Goal: Task Accomplishment & Management: Complete application form

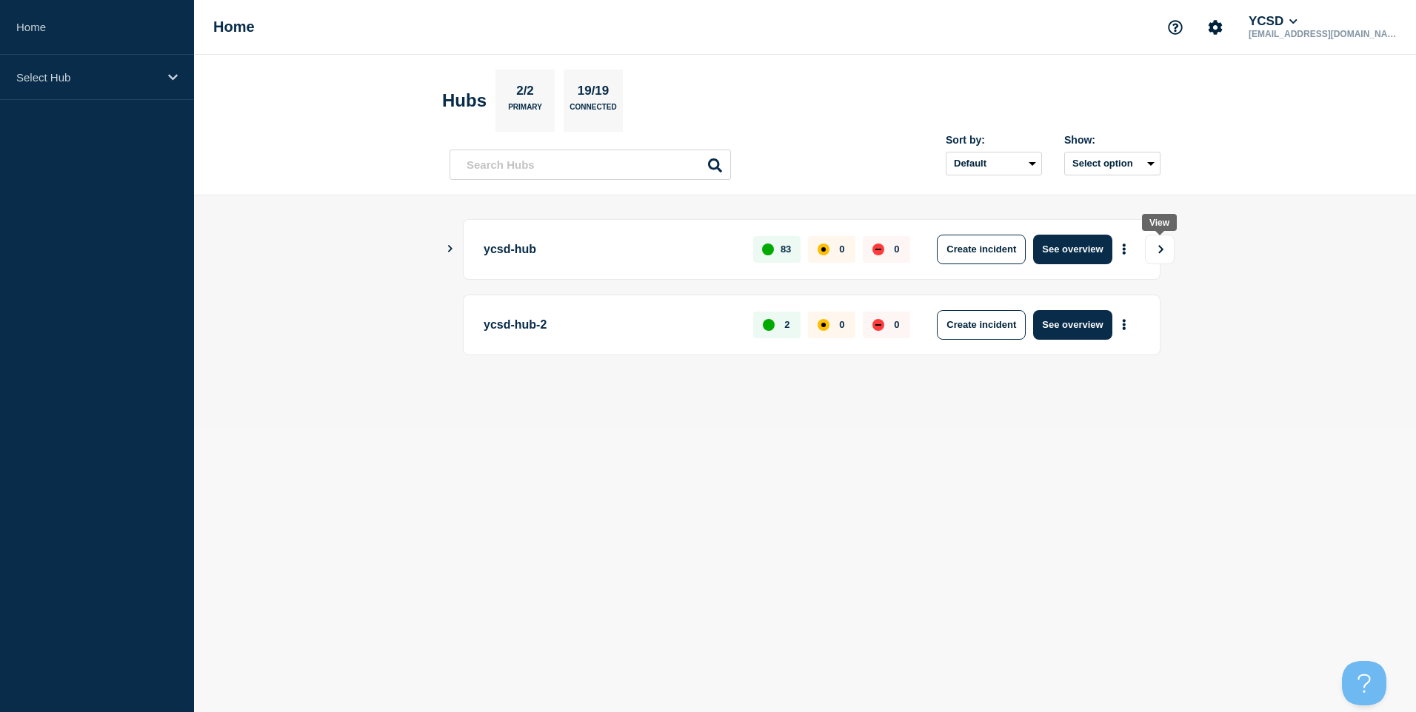
click at [1169, 261] on button "View" at bounding box center [1160, 250] width 30 height 30
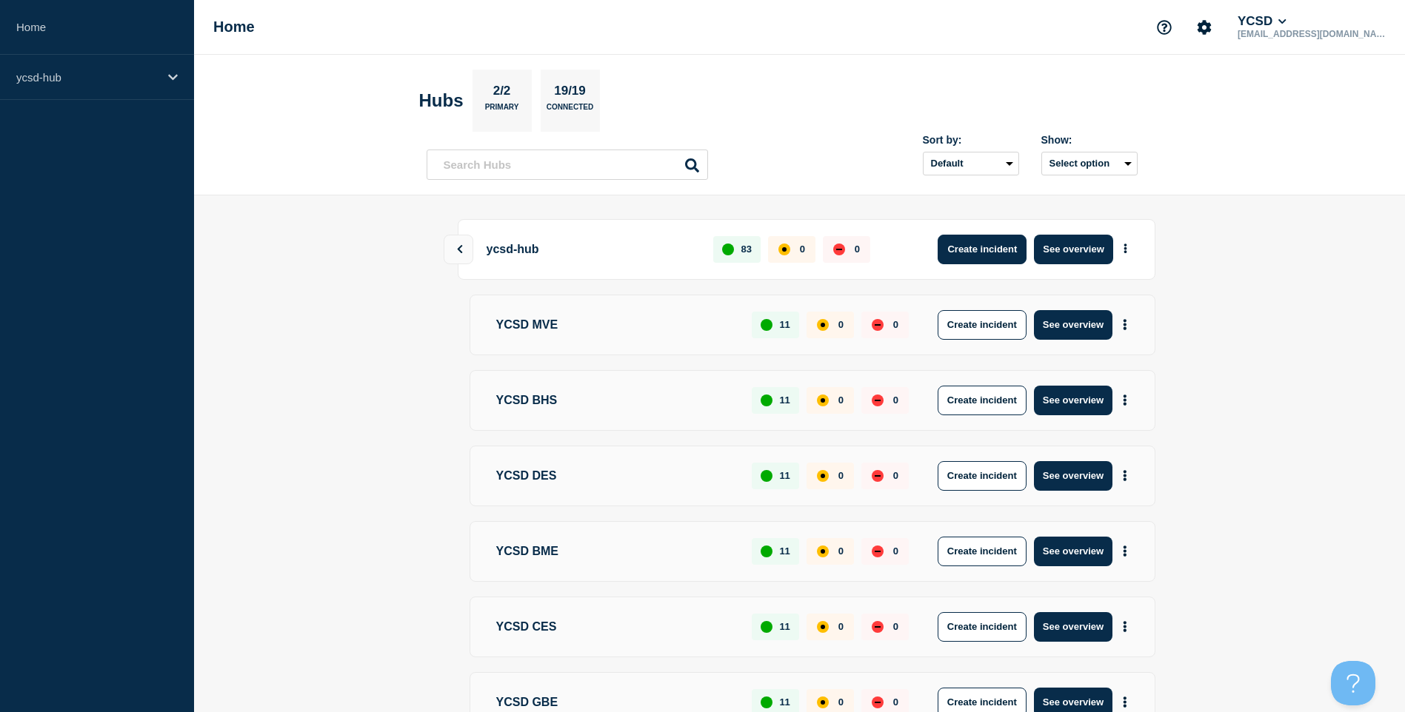
click at [982, 257] on button "Create incident" at bounding box center [982, 250] width 89 height 30
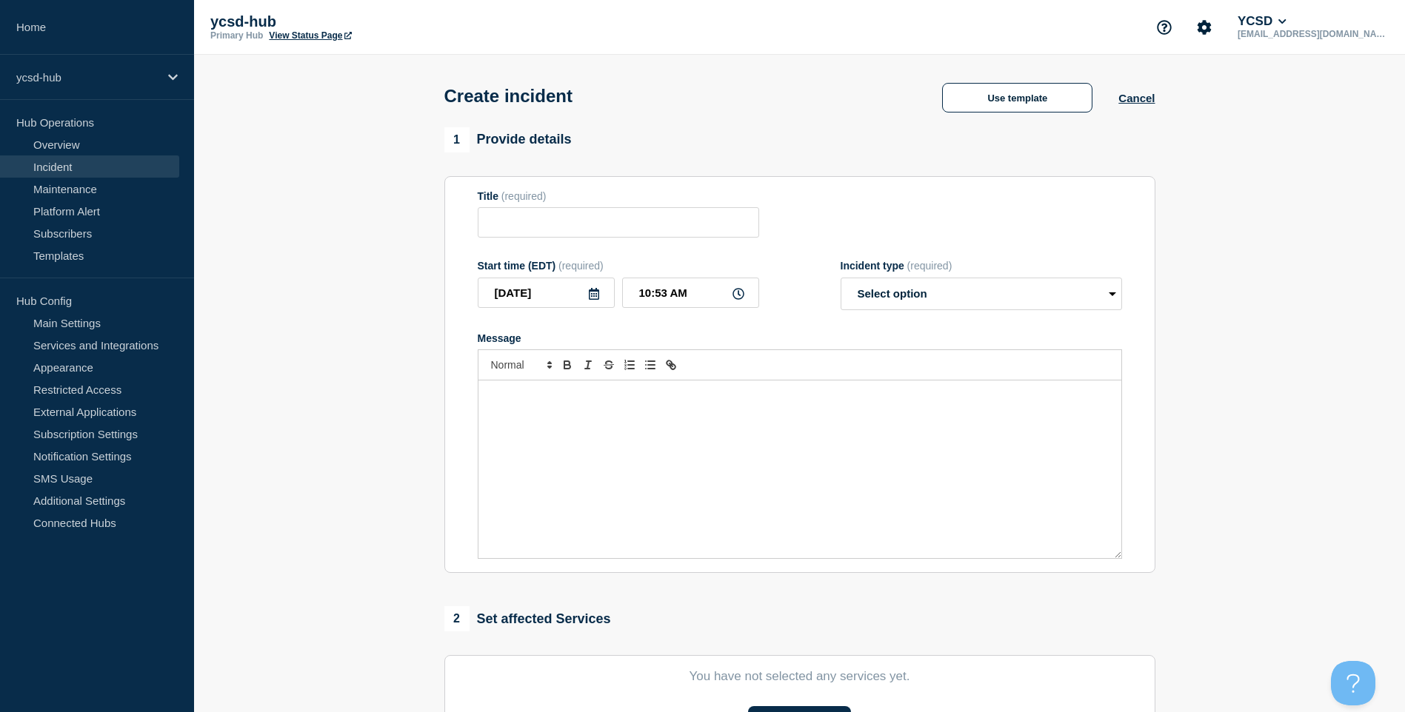
click at [672, 210] on div "Title (required)" at bounding box center [618, 214] width 281 height 48
click at [664, 227] on input "Title" at bounding box center [618, 222] width 281 height 30
type input "Print service under Monitoring - Existing users can print, new users may not"
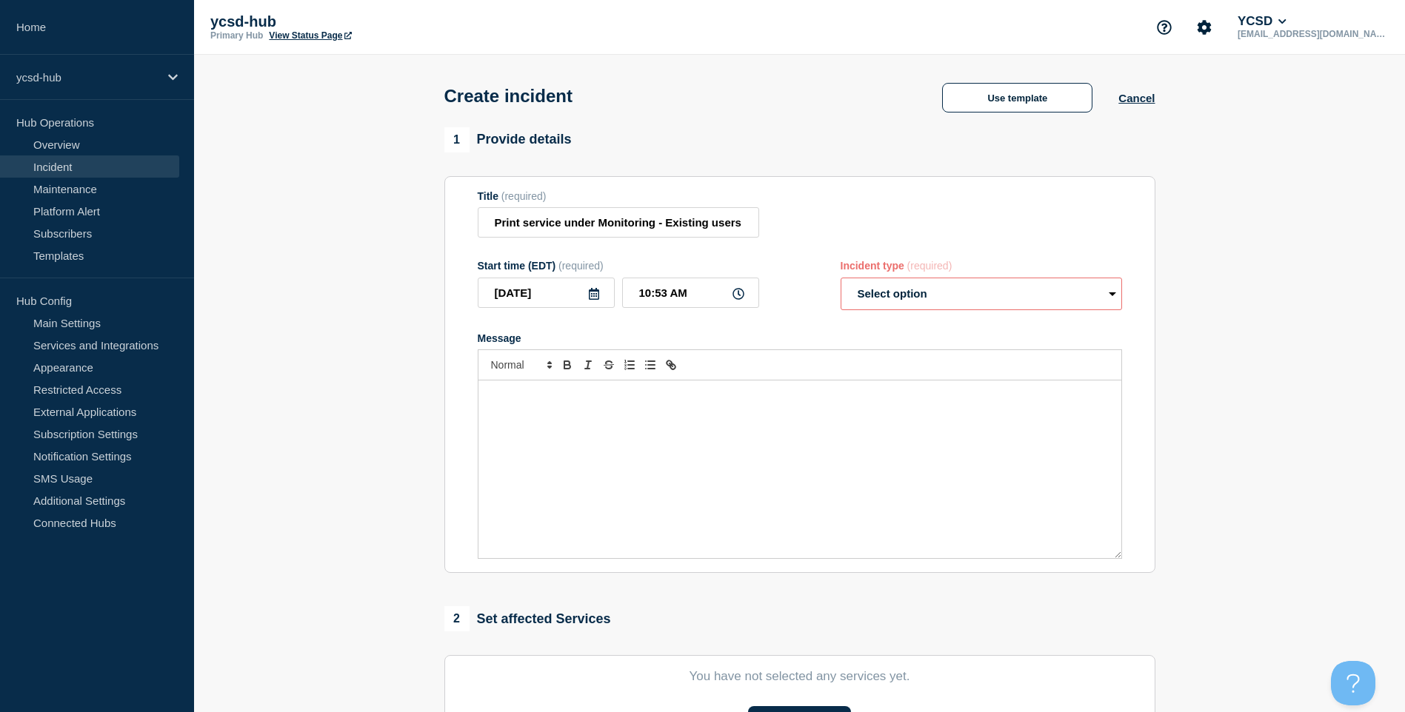
click at [989, 304] on select "Select option Investigating Identified Monitoring" at bounding box center [981, 294] width 281 height 33
select select "investigating"
click at [841, 281] on select "Select option Investigating Identified Monitoring" at bounding box center [981, 294] width 281 height 33
click at [690, 451] on div "Message" at bounding box center [799, 470] width 643 height 178
click at [702, 395] on p "Print management service has shown sync issues with some new user accounts." at bounding box center [800, 396] width 621 height 13
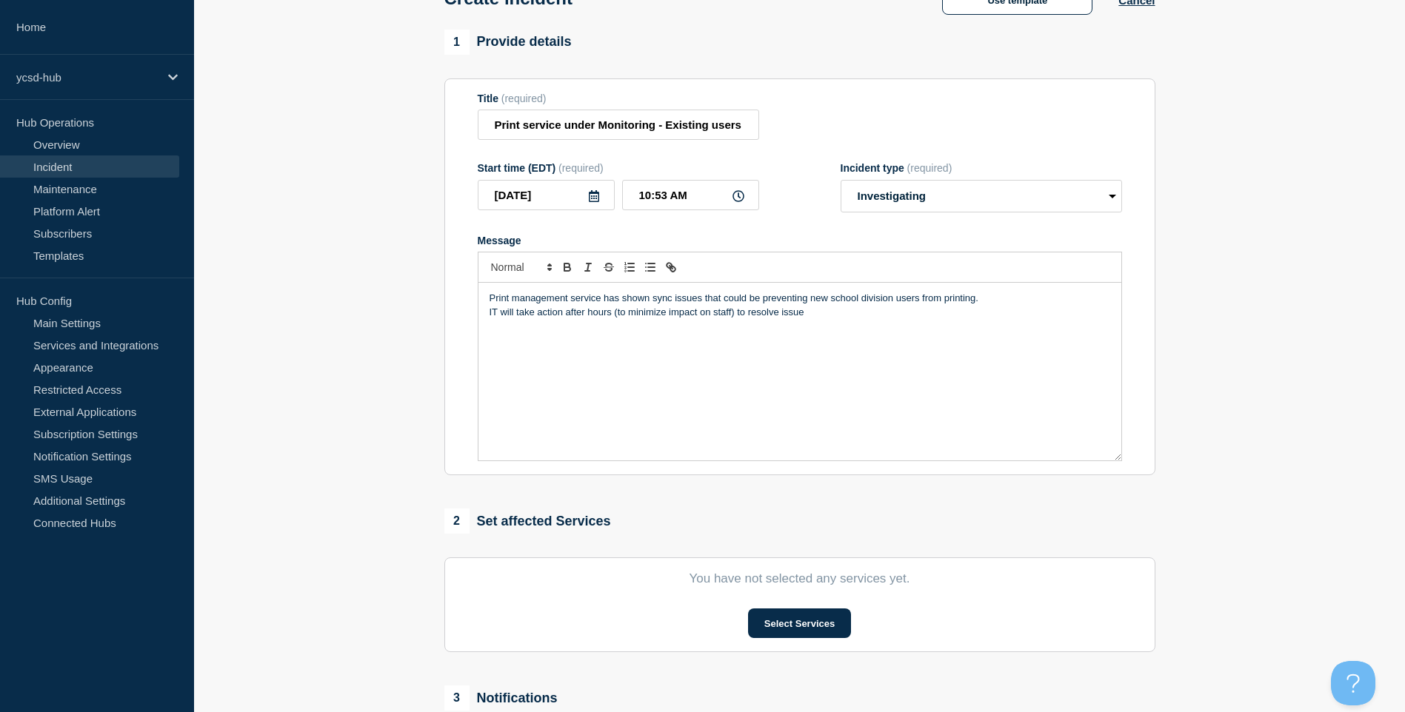
scroll to position [325, 0]
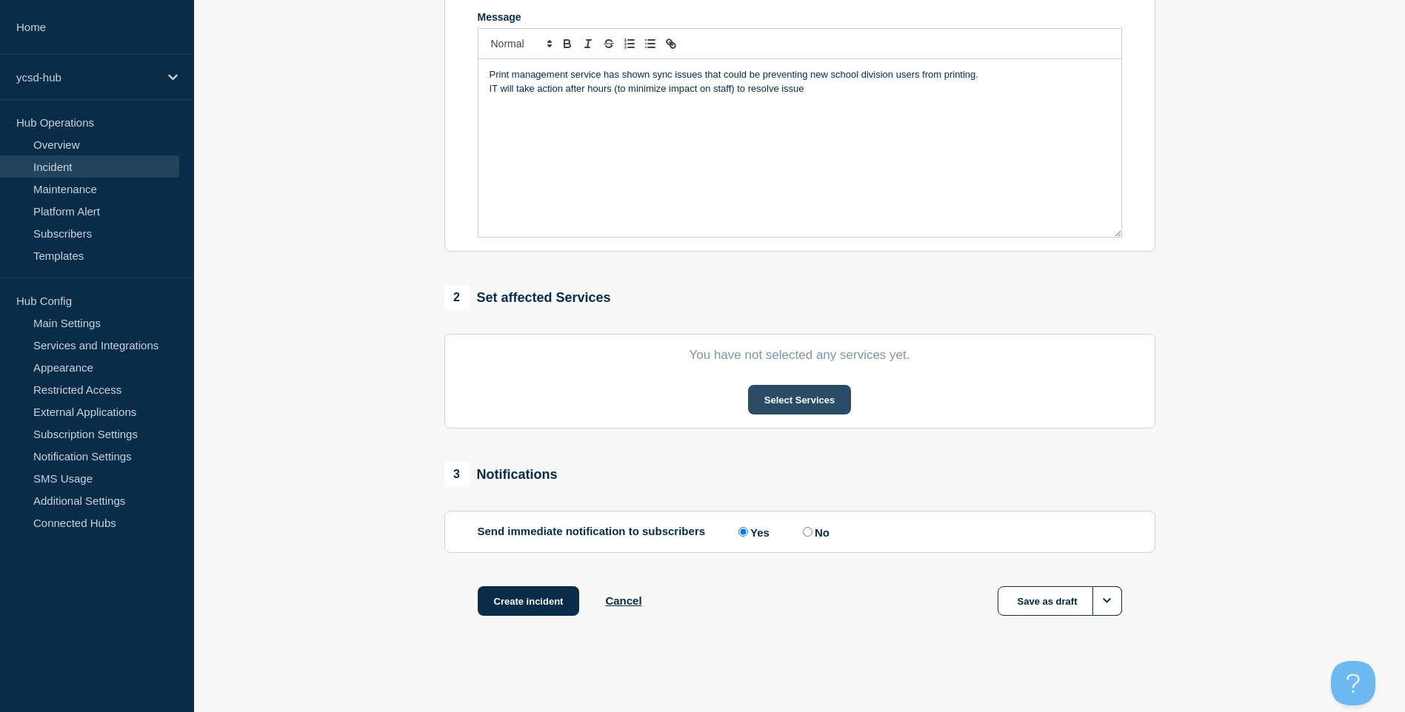
click at [824, 394] on button "Select Services" at bounding box center [799, 400] width 103 height 30
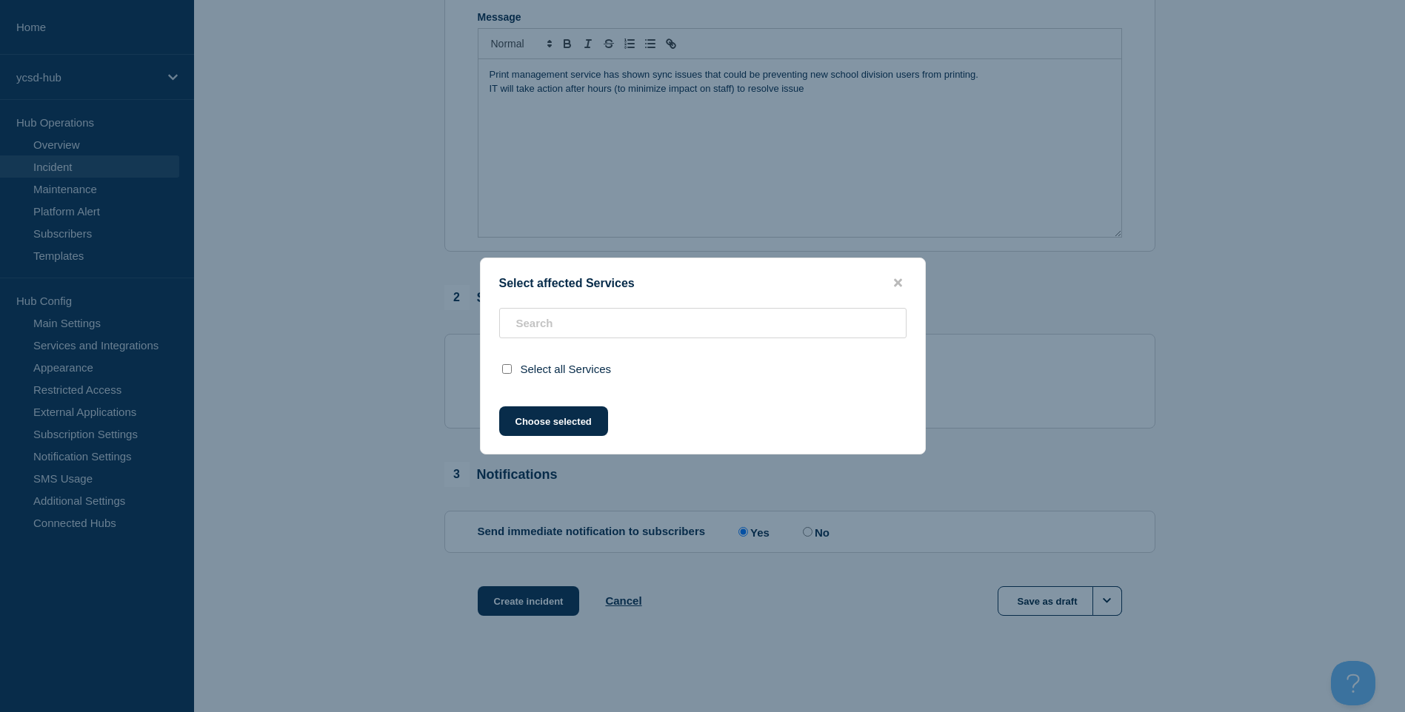
click at [712, 309] on div "Select affected Services Select all Services Choose selected" at bounding box center [703, 356] width 446 height 197
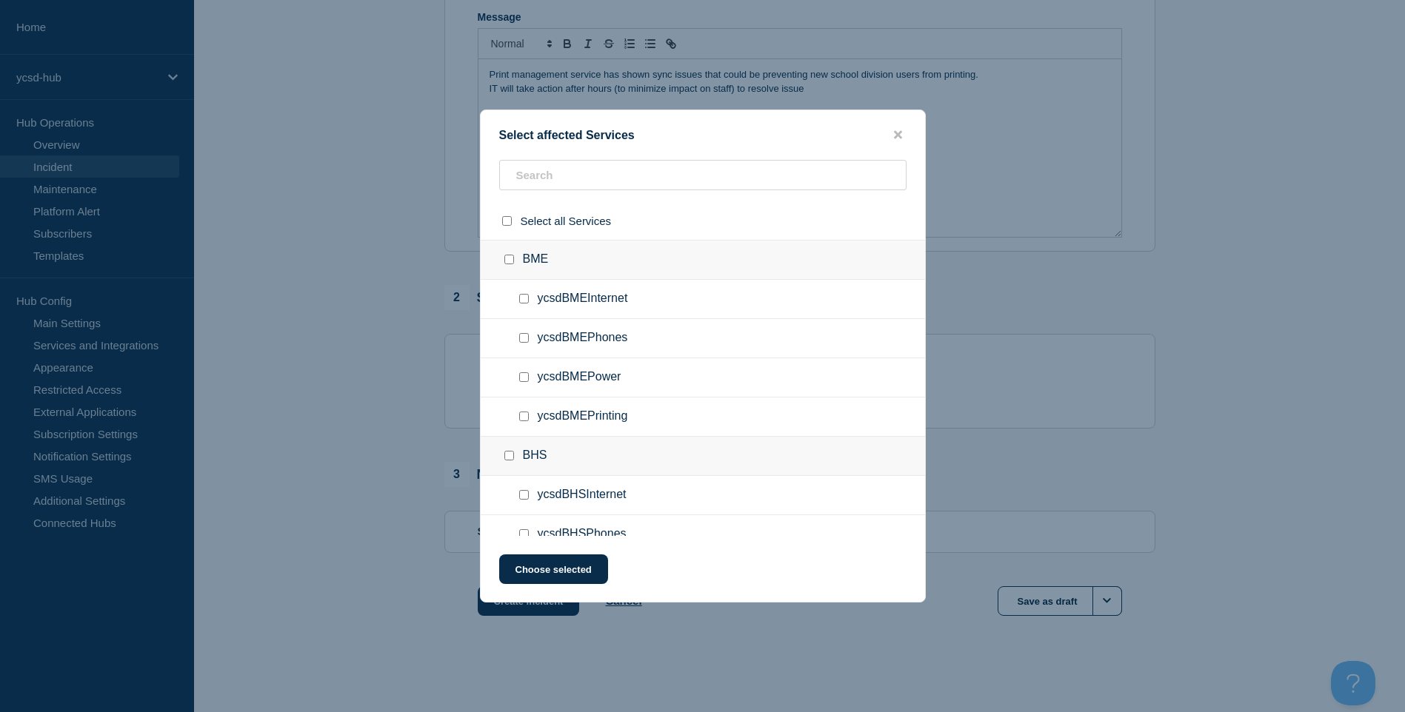
click at [703, 326] on ul "ycsdBMEPhones" at bounding box center [703, 338] width 444 height 39
click at [709, 182] on input "text" at bounding box center [702, 175] width 407 height 30
type input "core"
click at [522, 301] on input "ycsdCORPrinting checkbox" at bounding box center [524, 299] width 10 height 10
checkbox input "true"
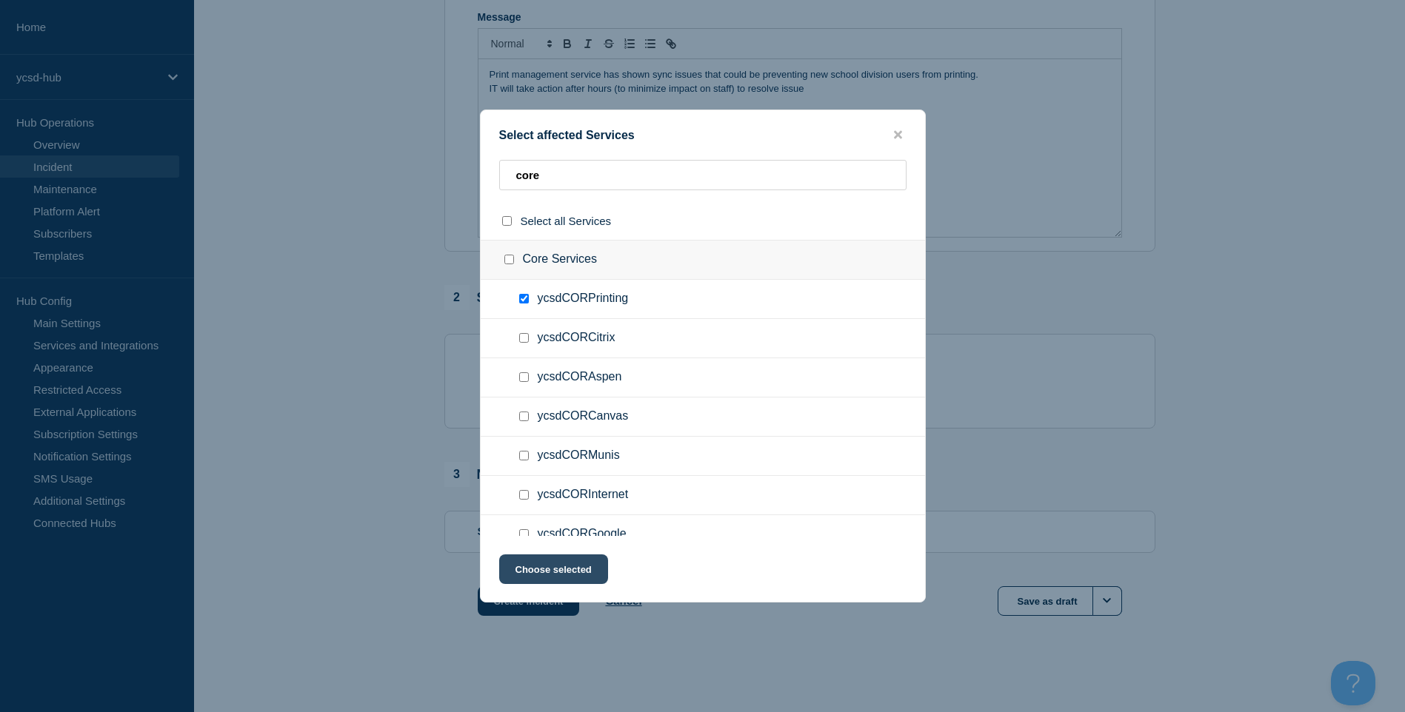
click at [595, 568] on button "Choose selected" at bounding box center [553, 570] width 109 height 30
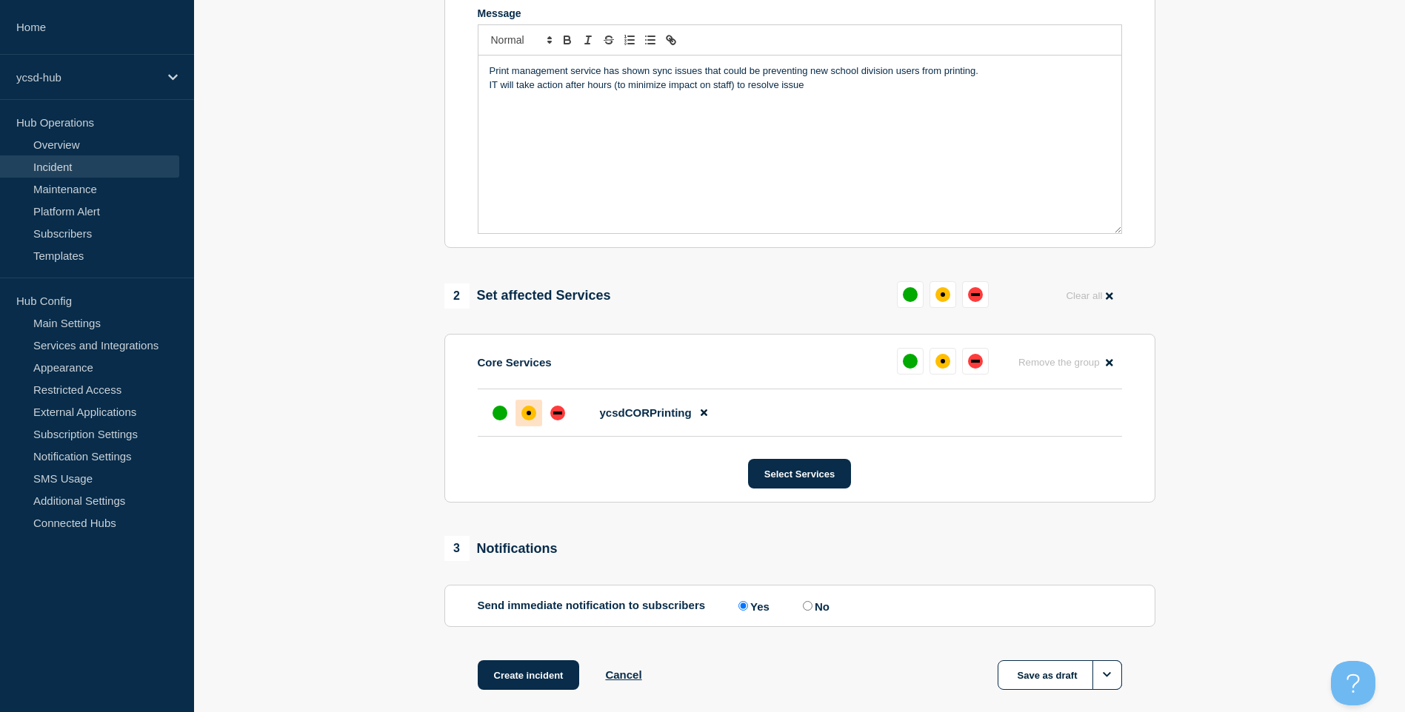
click at [533, 408] on div at bounding box center [528, 413] width 27 height 27
click at [513, 680] on button "Create incident" at bounding box center [529, 676] width 102 height 30
